Goal: Task Accomplishment & Management: Use online tool/utility

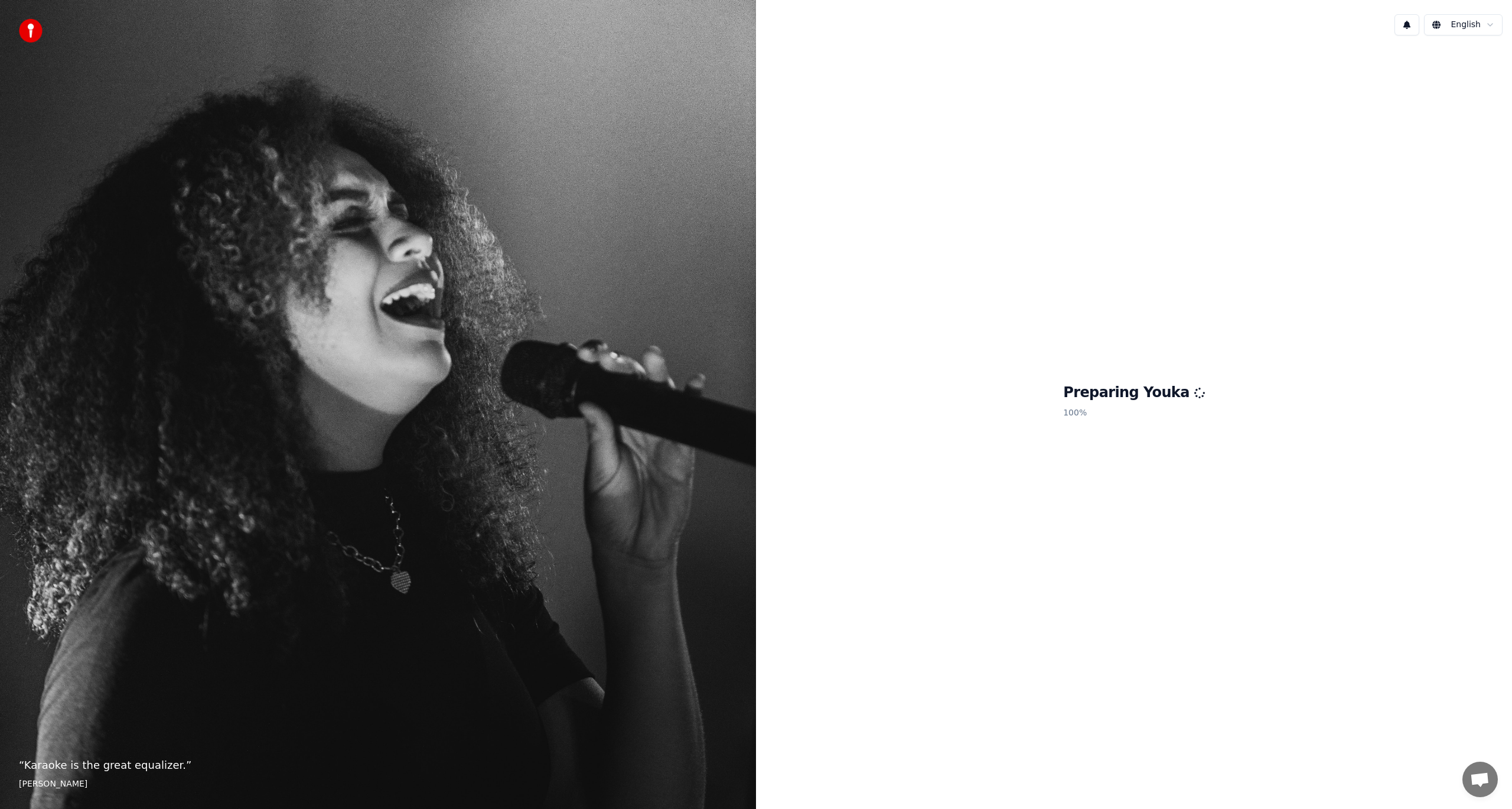
scroll to position [141, 0]
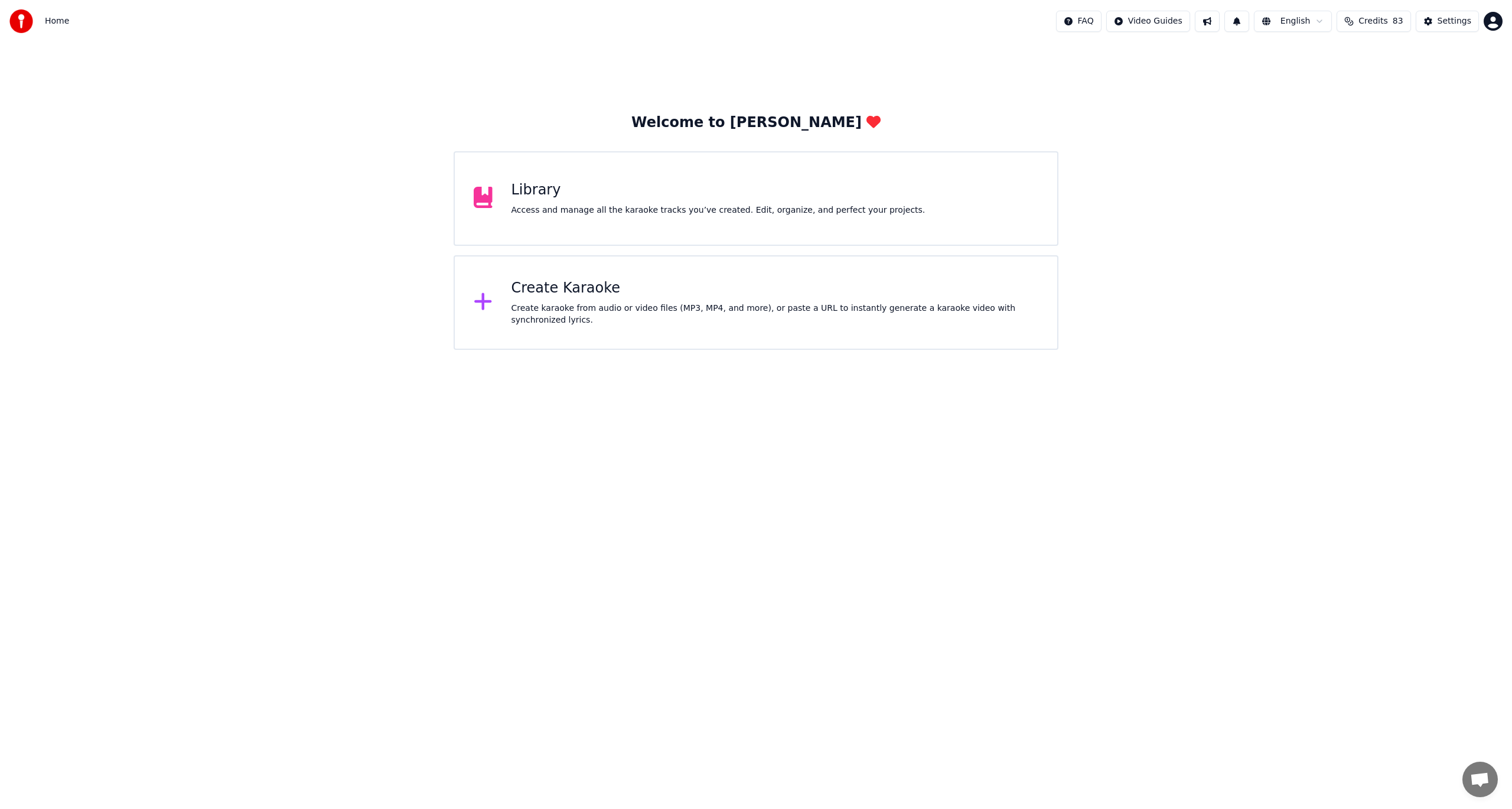
click at [536, 290] on div "Create Karaoke" at bounding box center [776, 288] width 528 height 19
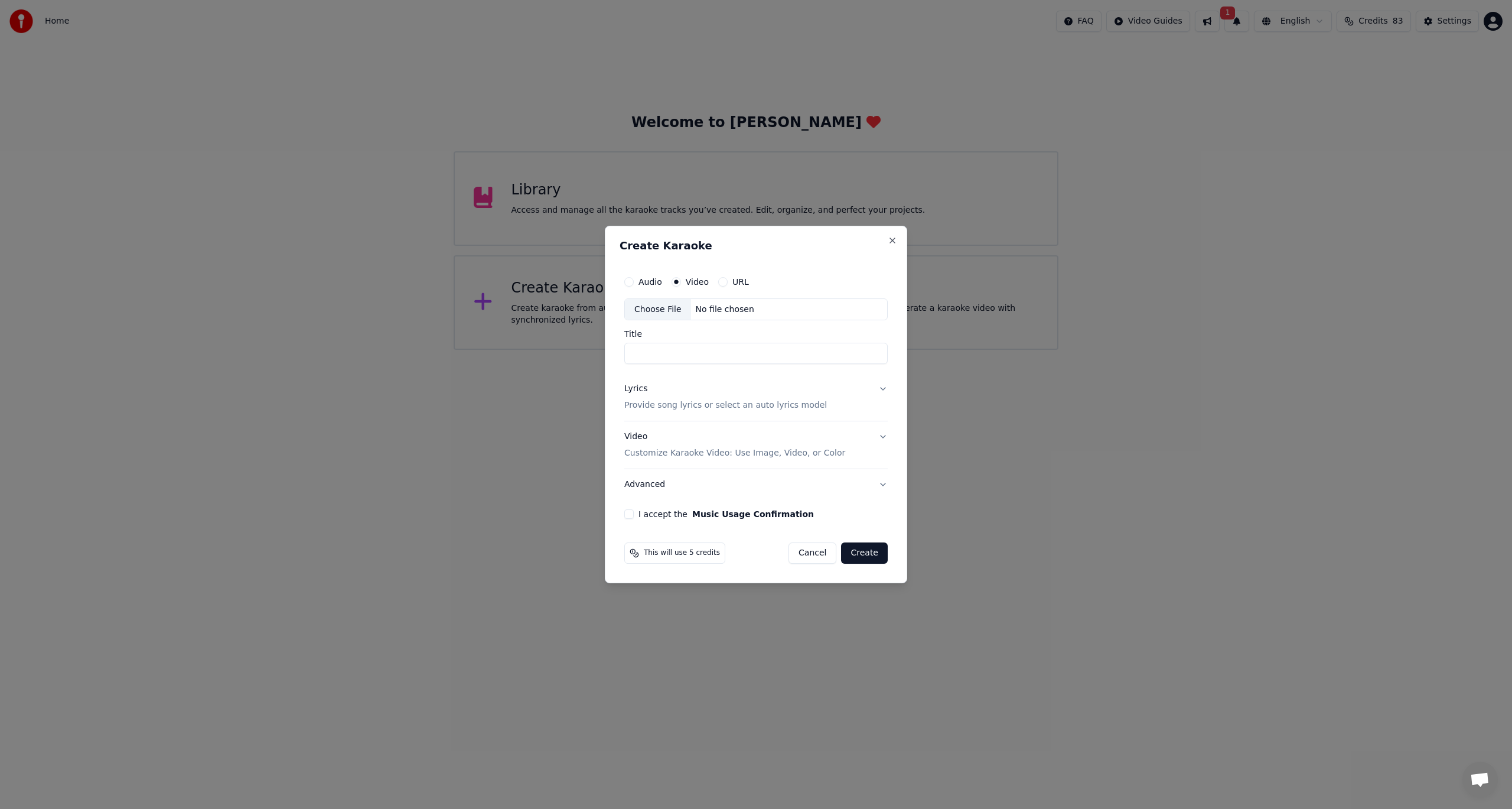
click at [647, 284] on label "Audio" at bounding box center [650, 282] width 23 height 8
click at [634, 284] on button "Audio" at bounding box center [628, 281] width 9 height 9
click at [654, 314] on div "Choose File" at bounding box center [657, 310] width 66 height 22
type input "********"
click at [880, 390] on button "Lyrics Provide song lyrics or select an auto lyrics model" at bounding box center [756, 397] width 268 height 47
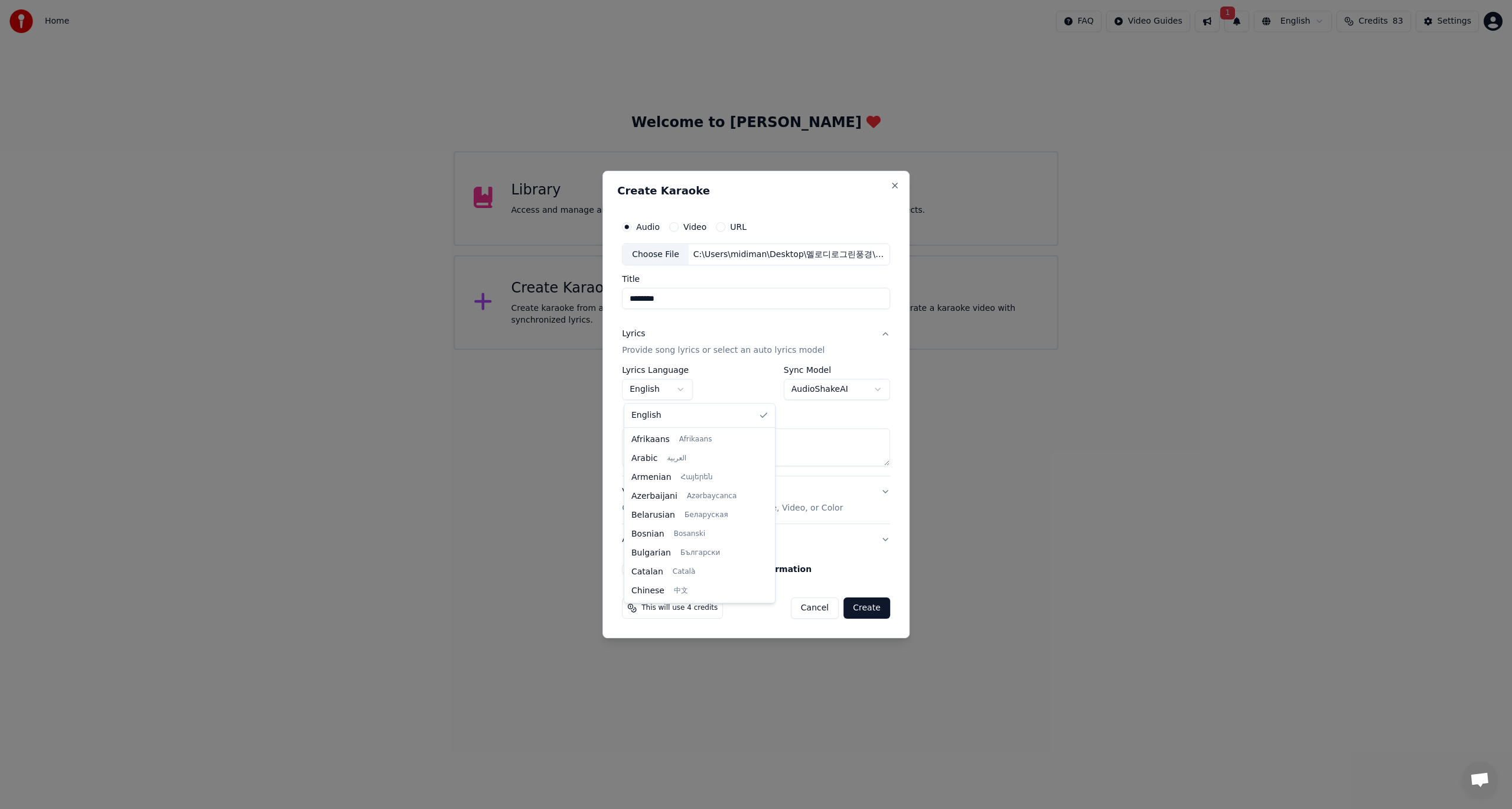
click at [677, 350] on body "Home FAQ Video Guides 1 English Credits 83 Settings Welcome to Youka Library Ac…" at bounding box center [756, 175] width 1512 height 350
select select "**"
click at [874, 350] on body "Home FAQ Video Guides 1 English Credits 83 Settings Welcome to Youka Library Ac…" at bounding box center [756, 175] width 1512 height 350
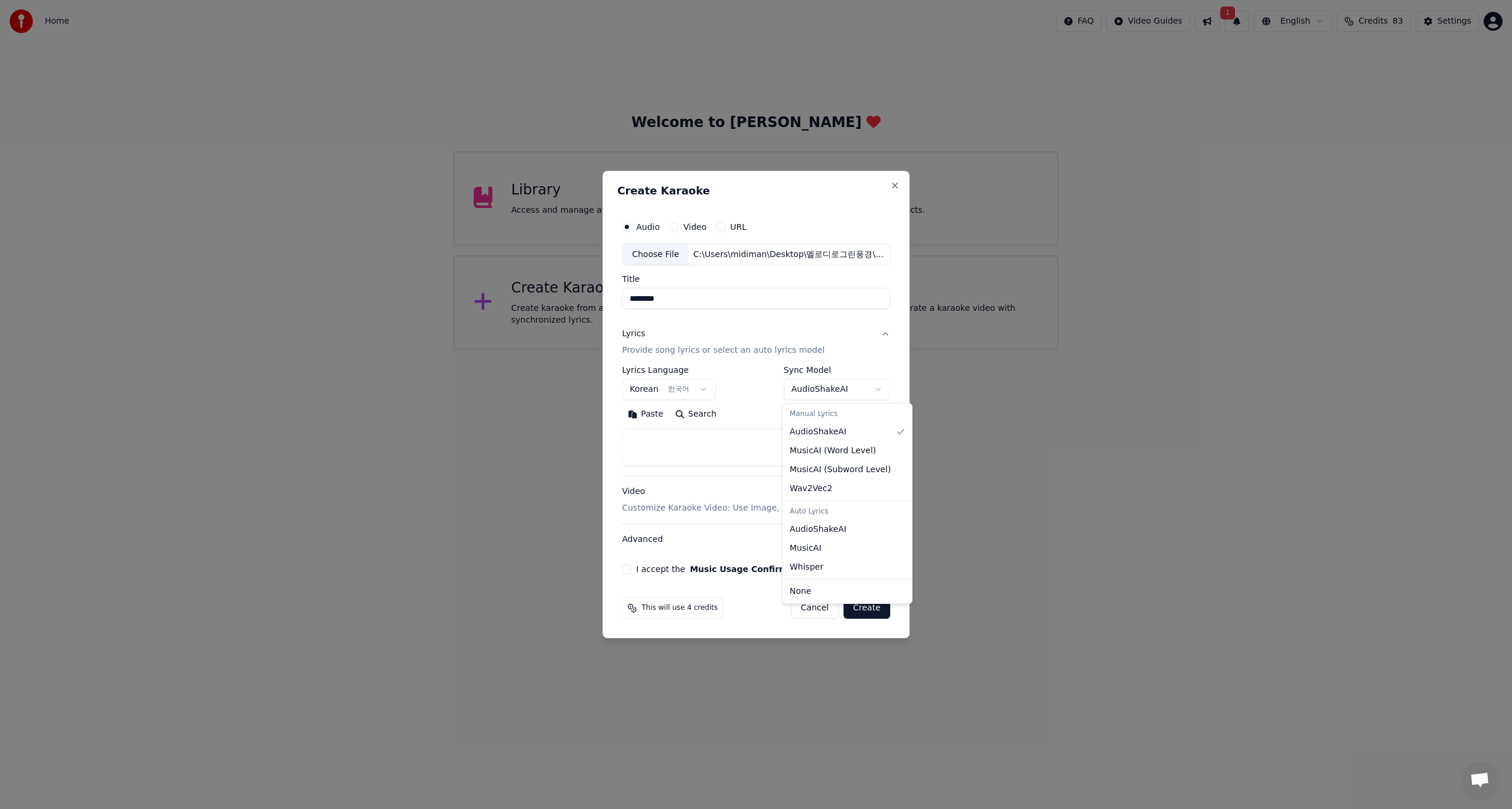
select select "**********"
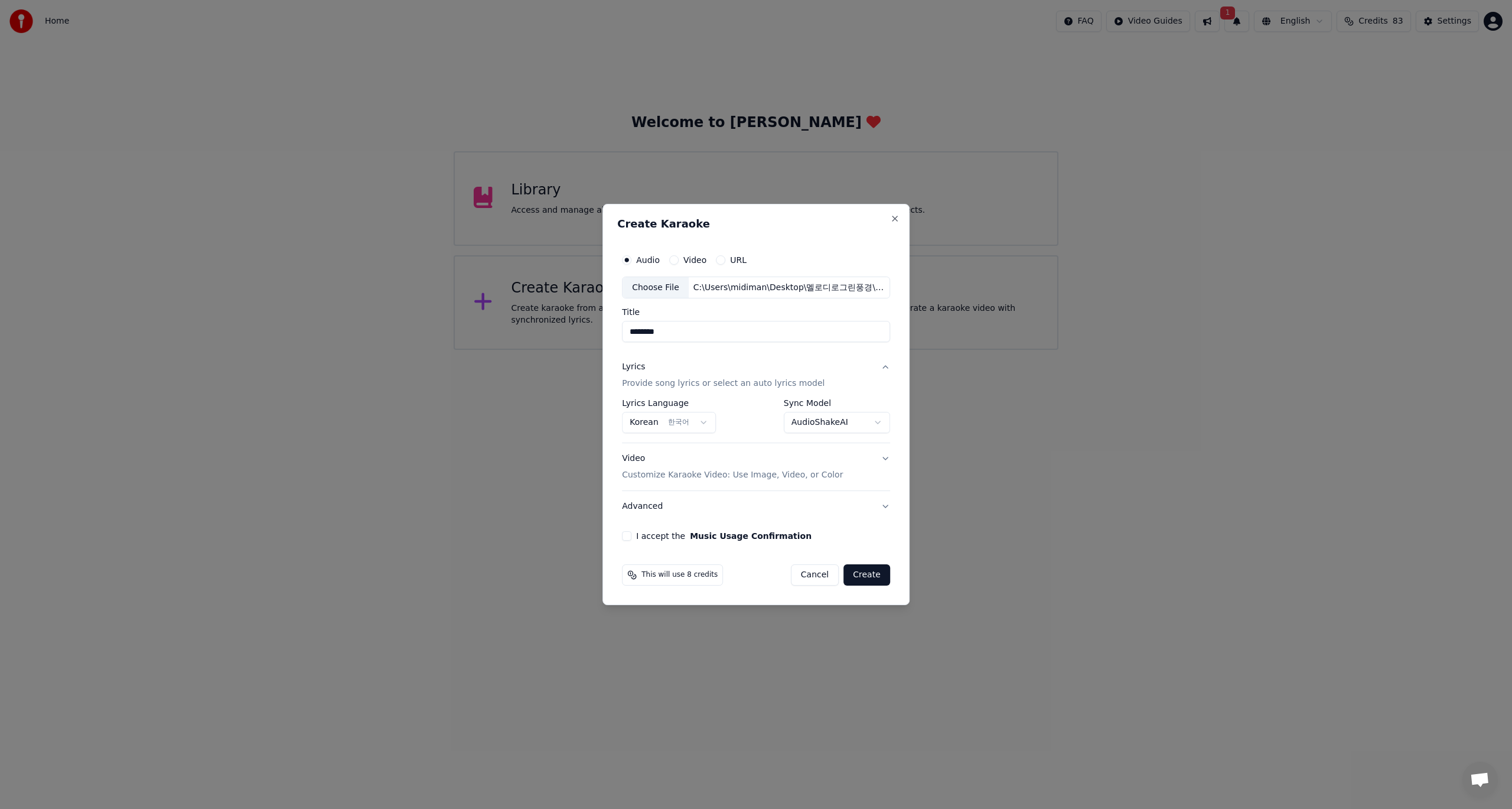
click at [882, 459] on button "Video Customize Karaoke Video: Use Image, Video, or Color" at bounding box center [756, 467] width 268 height 47
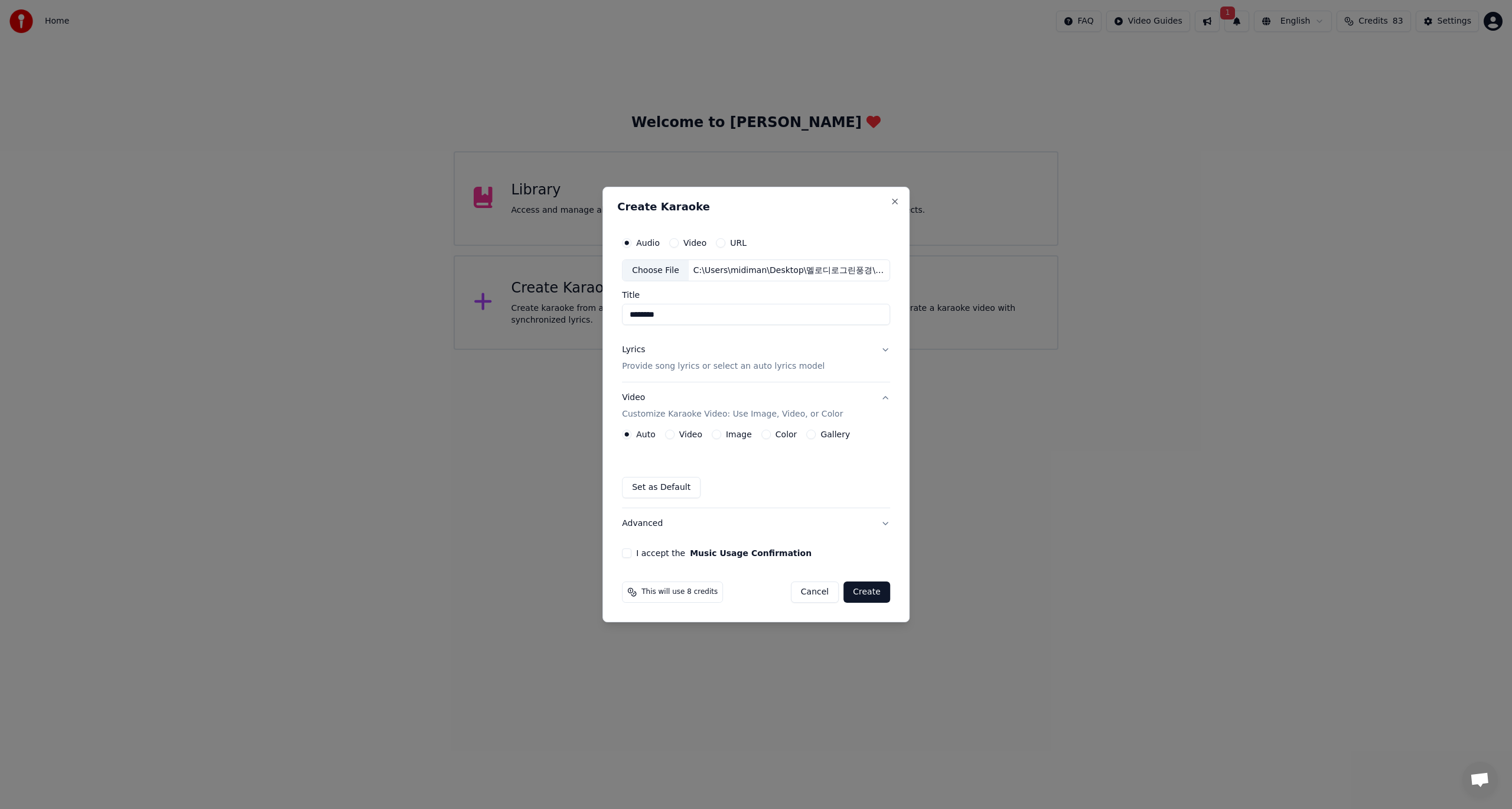
click at [807, 435] on button "Gallery" at bounding box center [811, 434] width 9 height 9
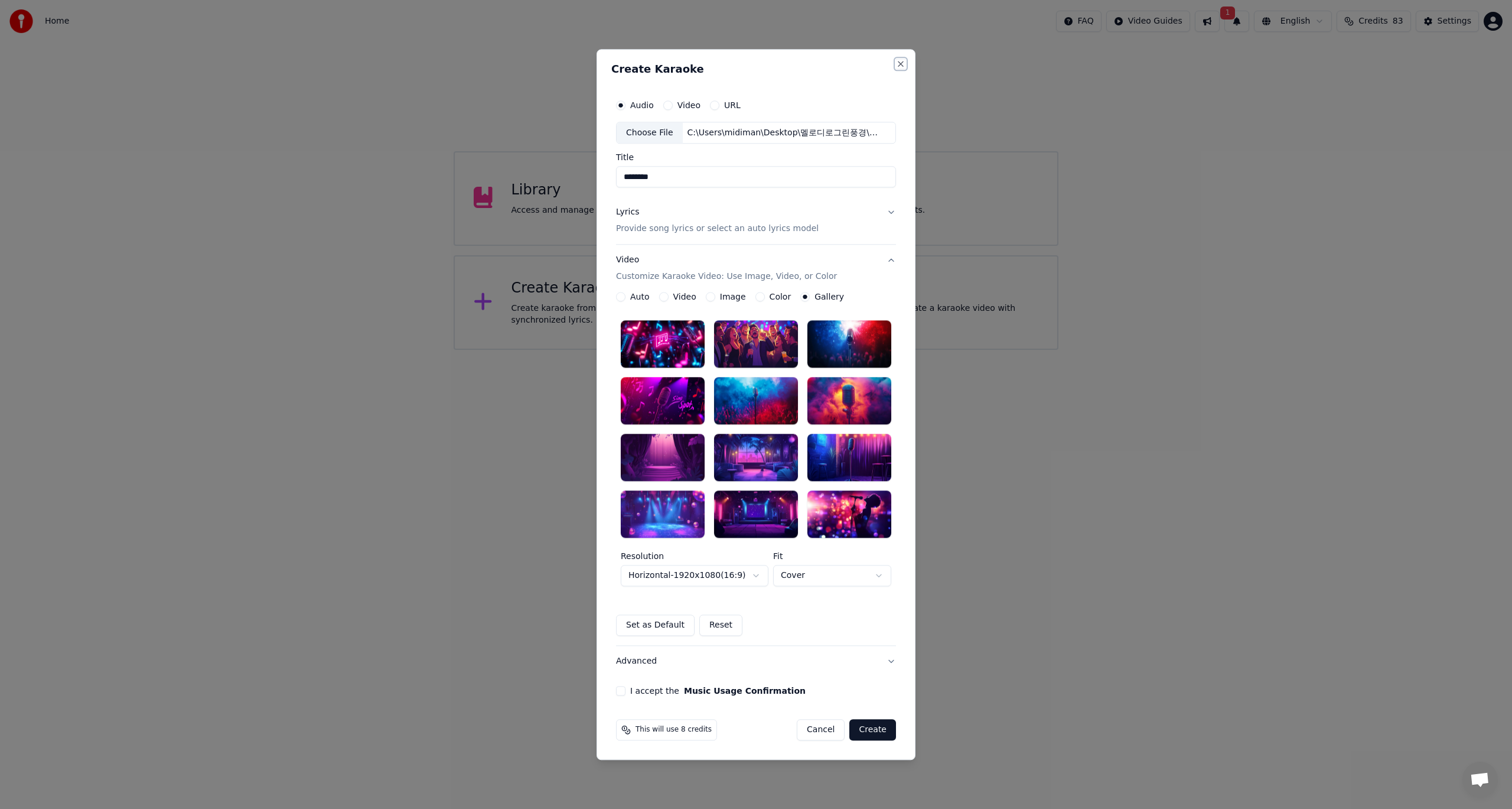
click at [901, 64] on button "Close" at bounding box center [900, 63] width 9 height 9
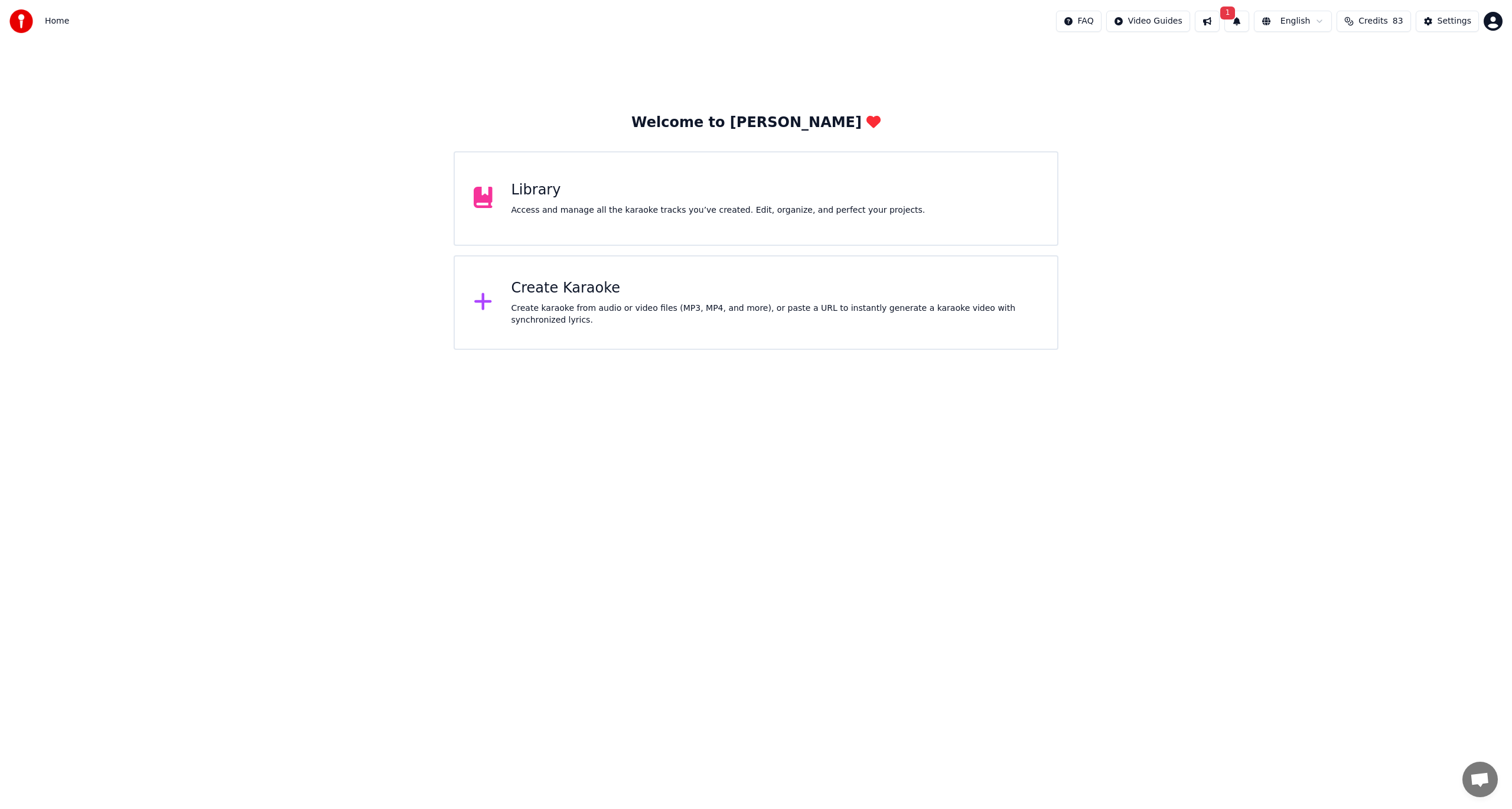
click at [1236, 18] on span "1" at bounding box center [1227, 13] width 15 height 13
click at [1209, 60] on div "Update is ready" at bounding box center [1207, 52] width 109 height 17
click at [1326, 63] on button "Update" at bounding box center [1331, 58] width 50 height 22
